Goal: Navigation & Orientation: Find specific page/section

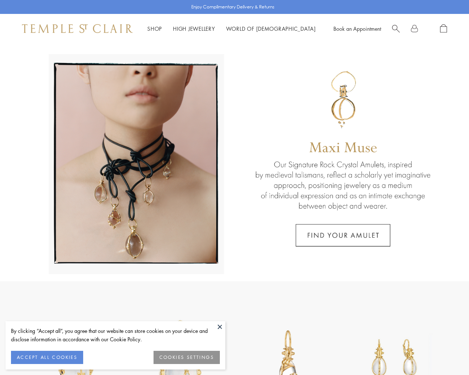
click at [189, 358] on button "COOKIES SETTINGS" at bounding box center [187, 357] width 66 height 13
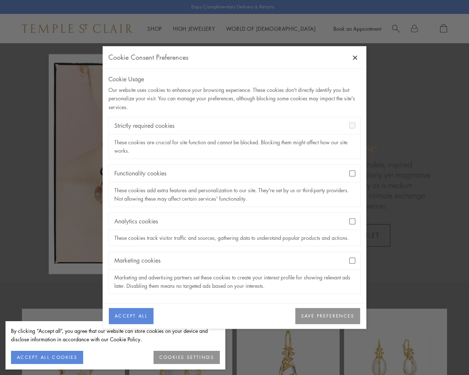
click at [320, 317] on button "SAVE PREFERENCES" at bounding box center [327, 316] width 65 height 16
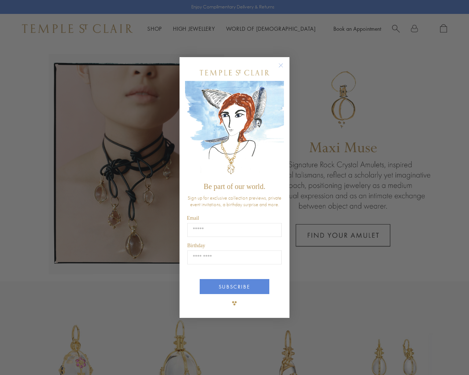
click at [280, 64] on circle "Close dialog" at bounding box center [281, 65] width 9 height 9
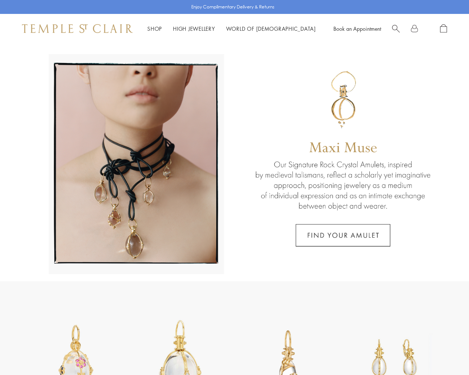
click at [193, 29] on link "High Jewellery High Jewellery" at bounding box center [194, 28] width 42 height 7
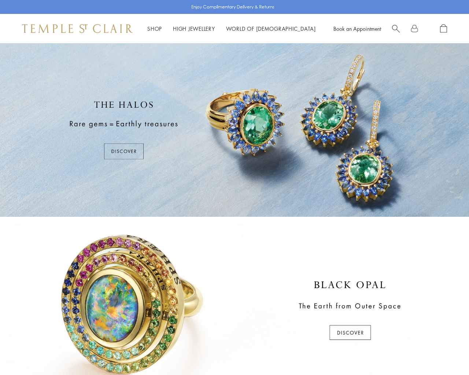
scroll to position [281, 0]
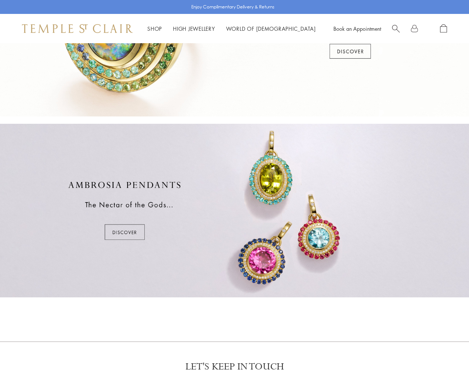
click at [129, 232] on div at bounding box center [234, 211] width 469 height 174
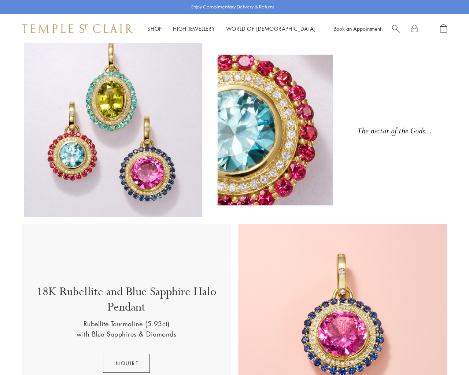
scroll to position [281, 0]
